Goal: Transaction & Acquisition: Obtain resource

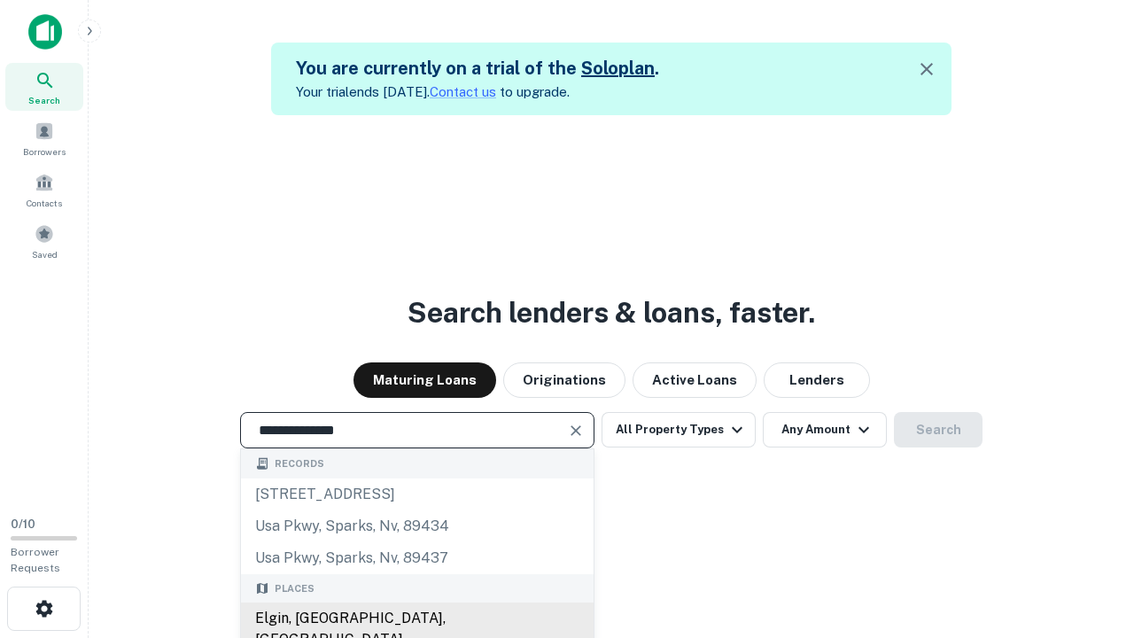
click at [416, 618] on div "Elgin, [GEOGRAPHIC_DATA], [GEOGRAPHIC_DATA]" at bounding box center [417, 629] width 353 height 53
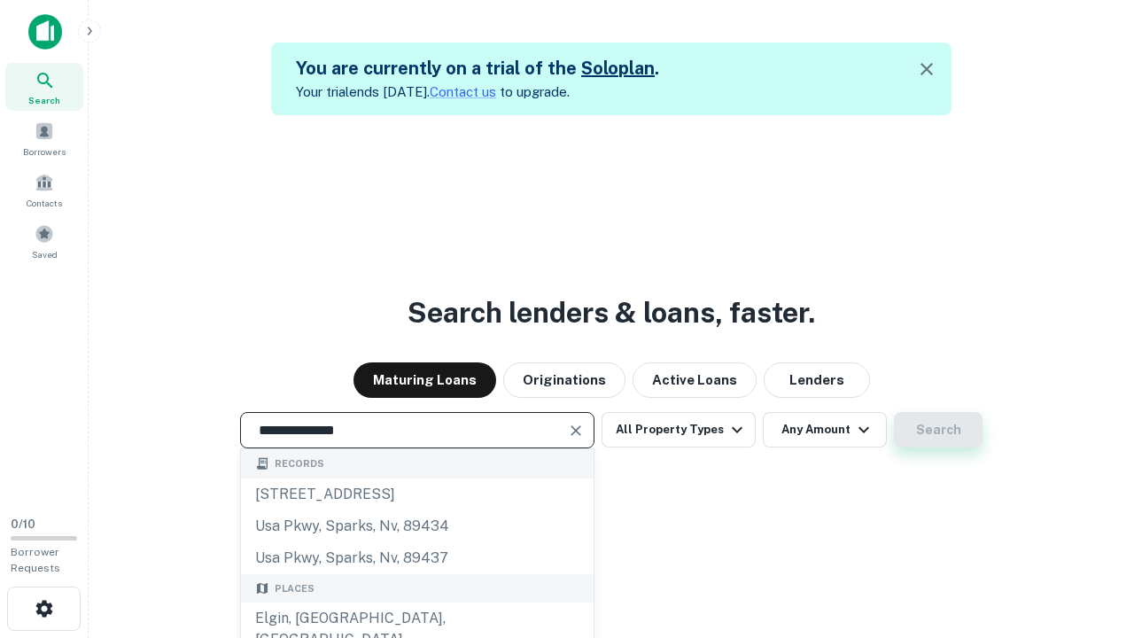
type input "**********"
click at [938, 430] on button "Search" at bounding box center [938, 429] width 89 height 35
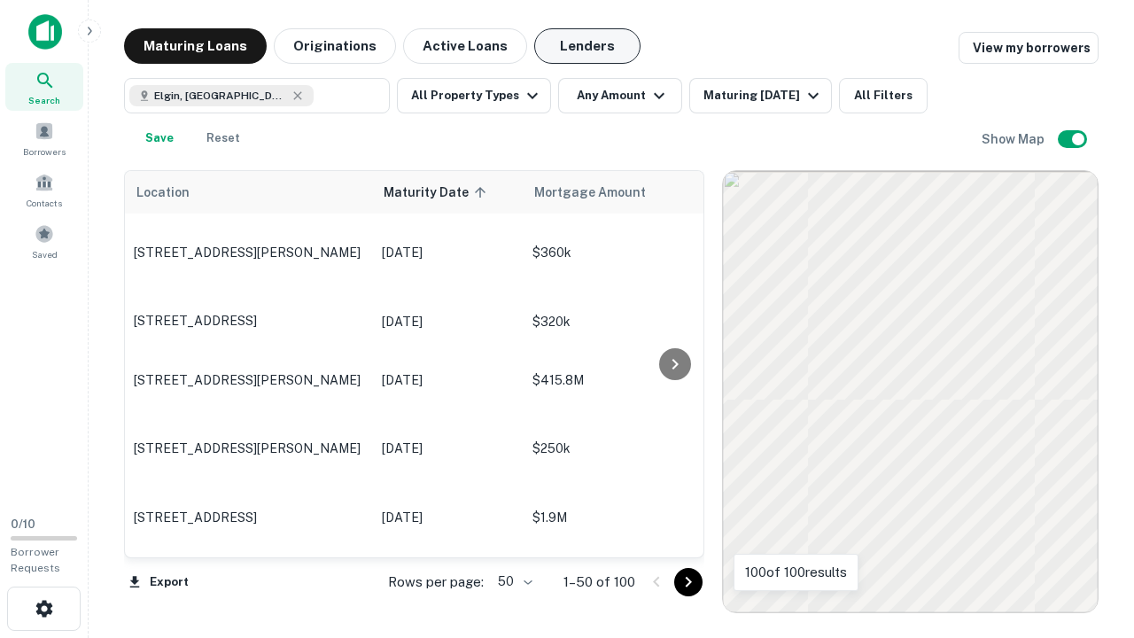
click at [587, 46] on button "Lenders" at bounding box center [587, 45] width 106 height 35
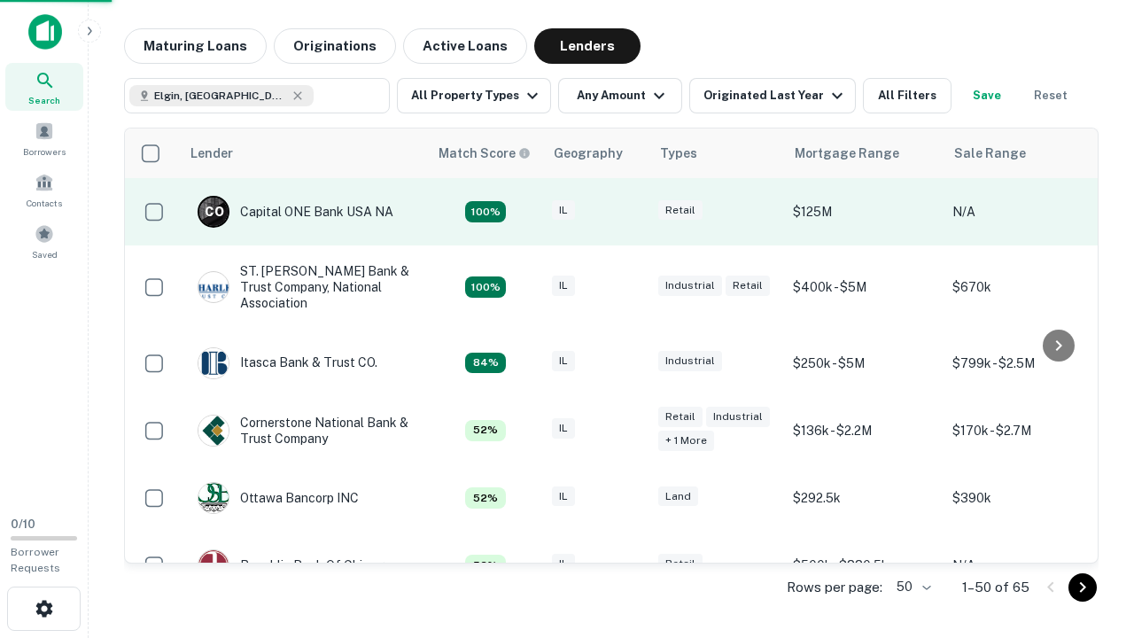
click at [629, 212] on div "IL" at bounding box center [596, 212] width 89 height 24
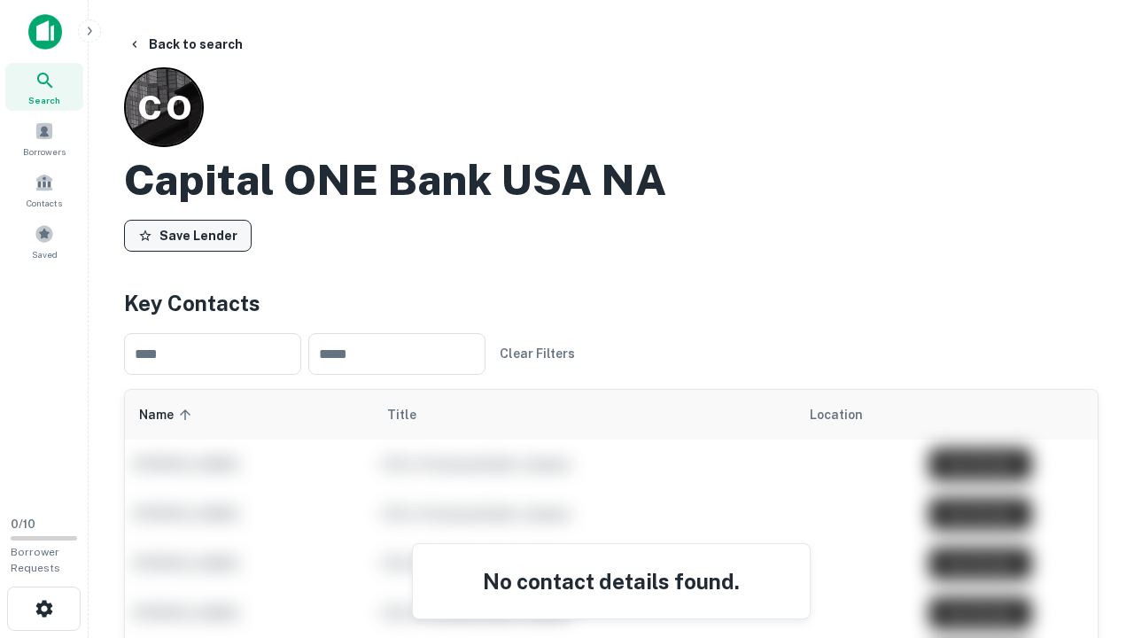
click at [188, 235] on button "Save Lender" at bounding box center [188, 236] width 128 height 32
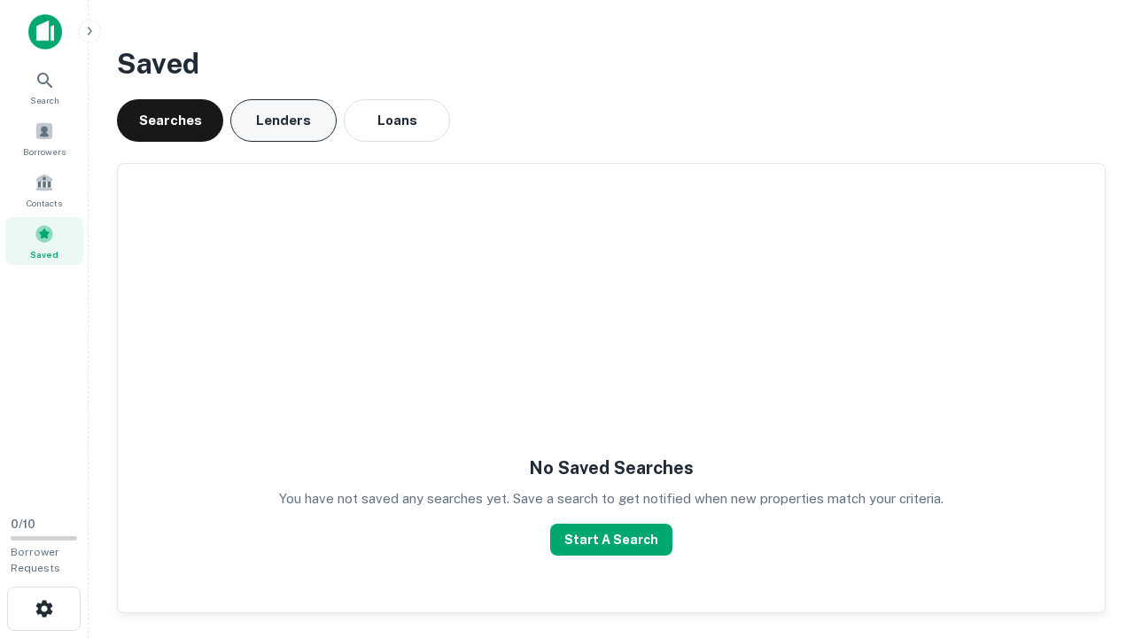
click at [284, 121] on button "Lenders" at bounding box center [283, 120] width 106 height 43
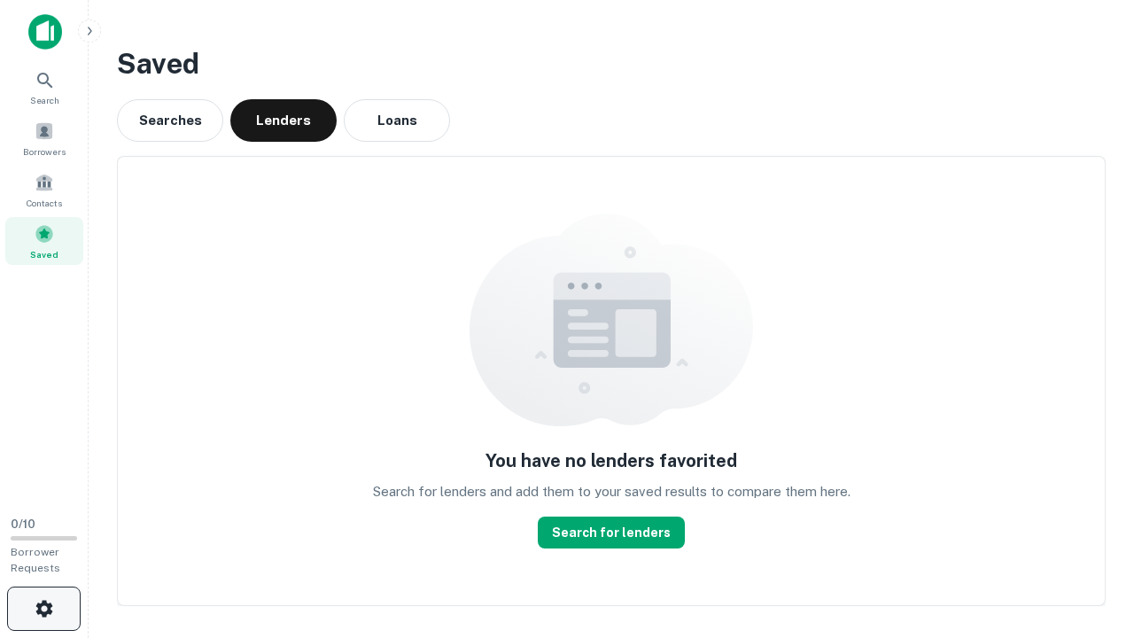
click at [43, 609] on icon "button" at bounding box center [44, 608] width 21 height 21
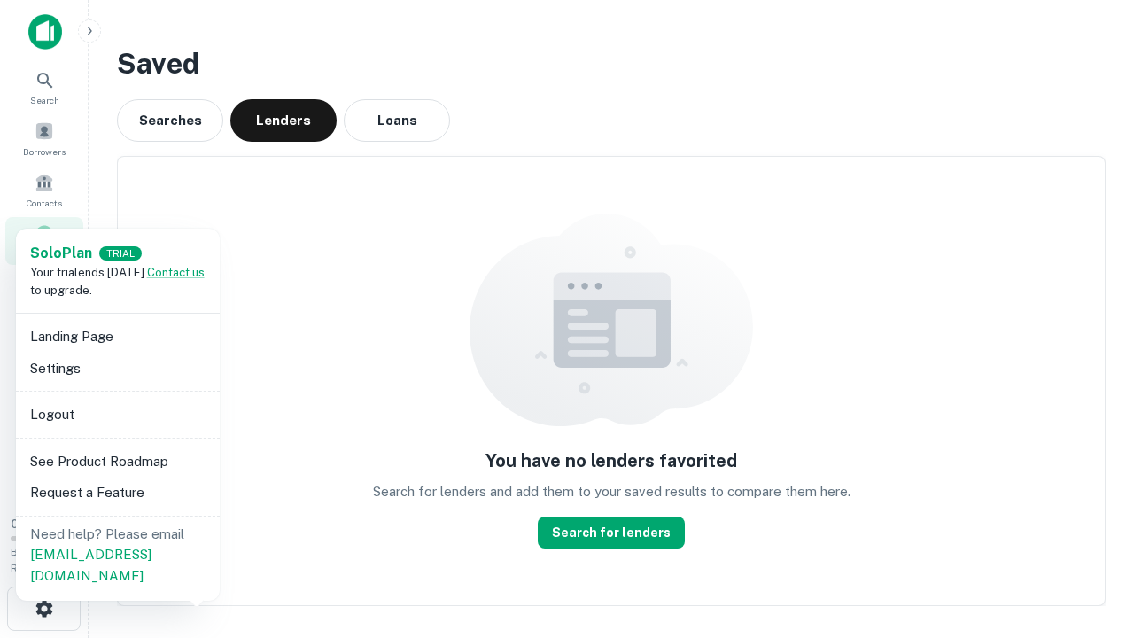
click at [117, 414] on li "Logout" at bounding box center [118, 415] width 190 height 32
